Goal: Check status: Check status

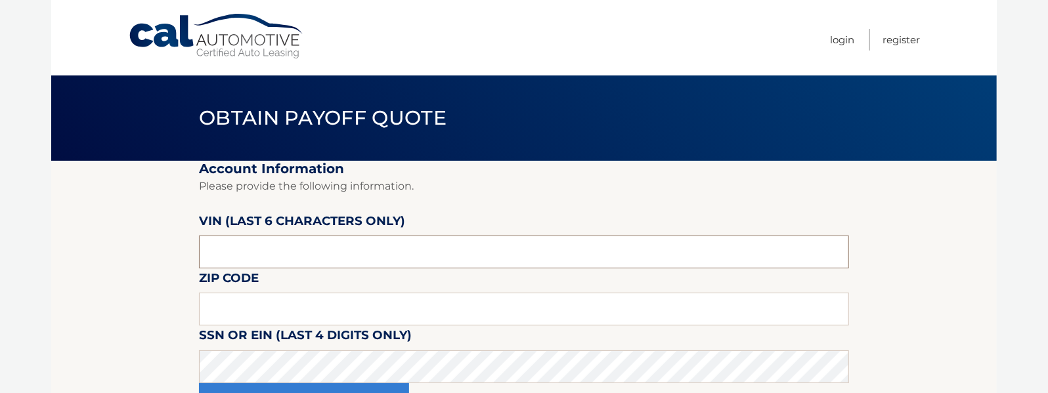
click at [336, 258] on input "text" at bounding box center [524, 252] width 650 height 33
click at [298, 250] on input "text" at bounding box center [524, 252] width 650 height 33
type input "939320"
type input "1"
click at [145, 320] on section "Account Information Please provide the following information. VIN (last 6 chara…" at bounding box center [524, 296] width 946 height 271
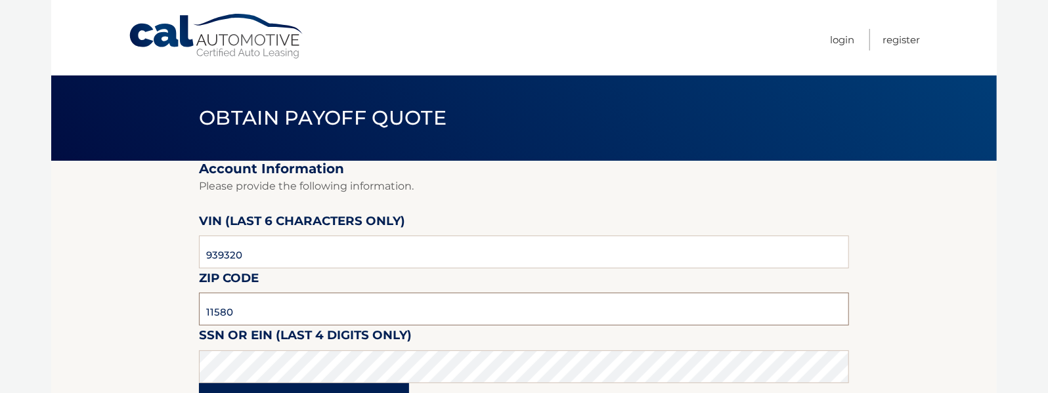
type input "11580"
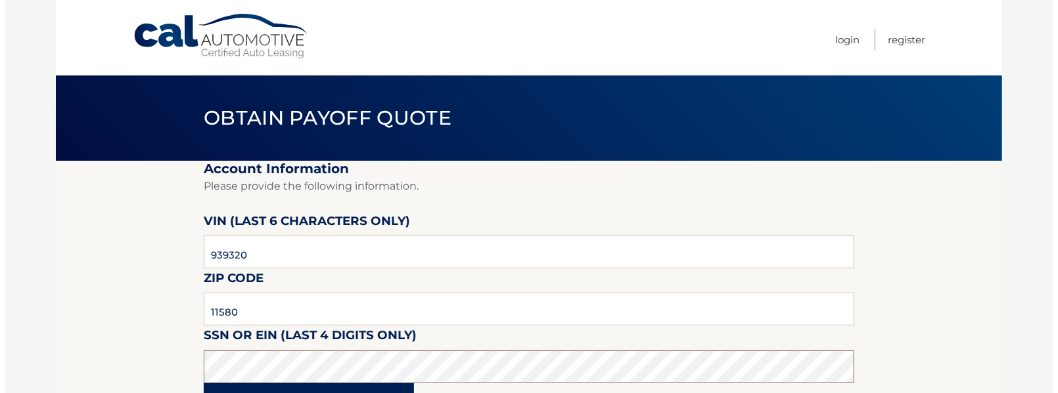
scroll to position [59, 0]
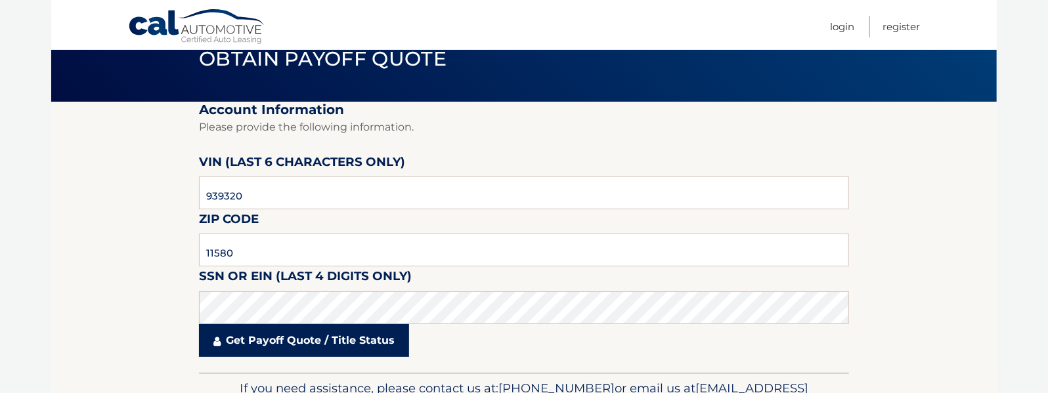
click at [299, 348] on link "Get Payoff Quote / Title Status" at bounding box center [304, 340] width 210 height 33
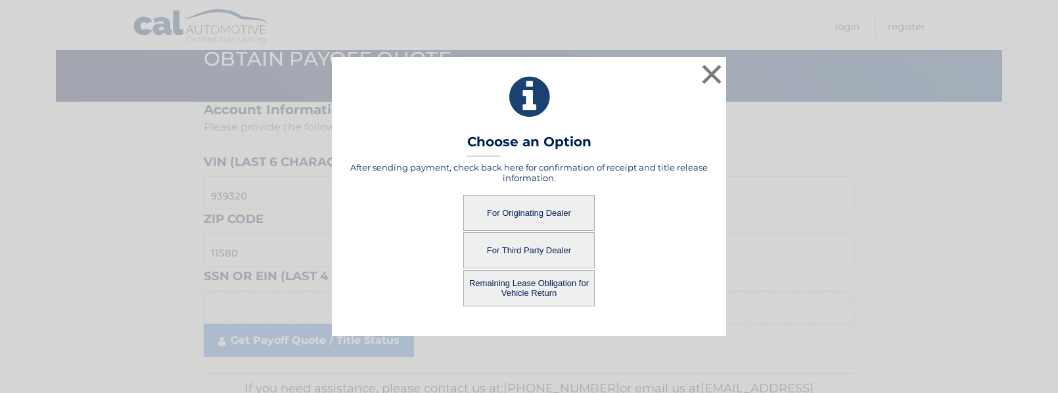
click at [552, 212] on button "For Originating Dealer" at bounding box center [528, 213] width 131 height 36
click at [516, 215] on button "For Originating Dealer" at bounding box center [528, 213] width 131 height 36
